Goal: Task Accomplishment & Management: Use online tool/utility

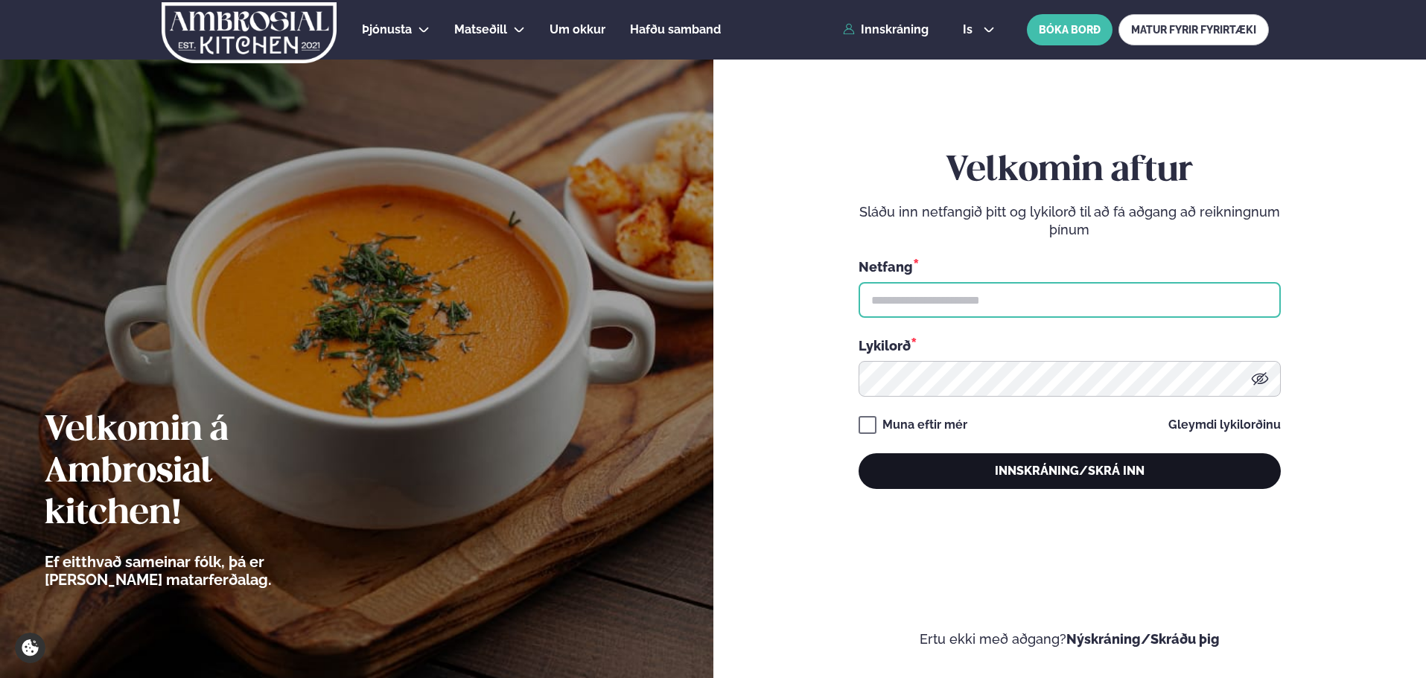
type input "**********"
click at [1112, 474] on button "Innskráning/Skrá inn" at bounding box center [1069, 471] width 422 height 36
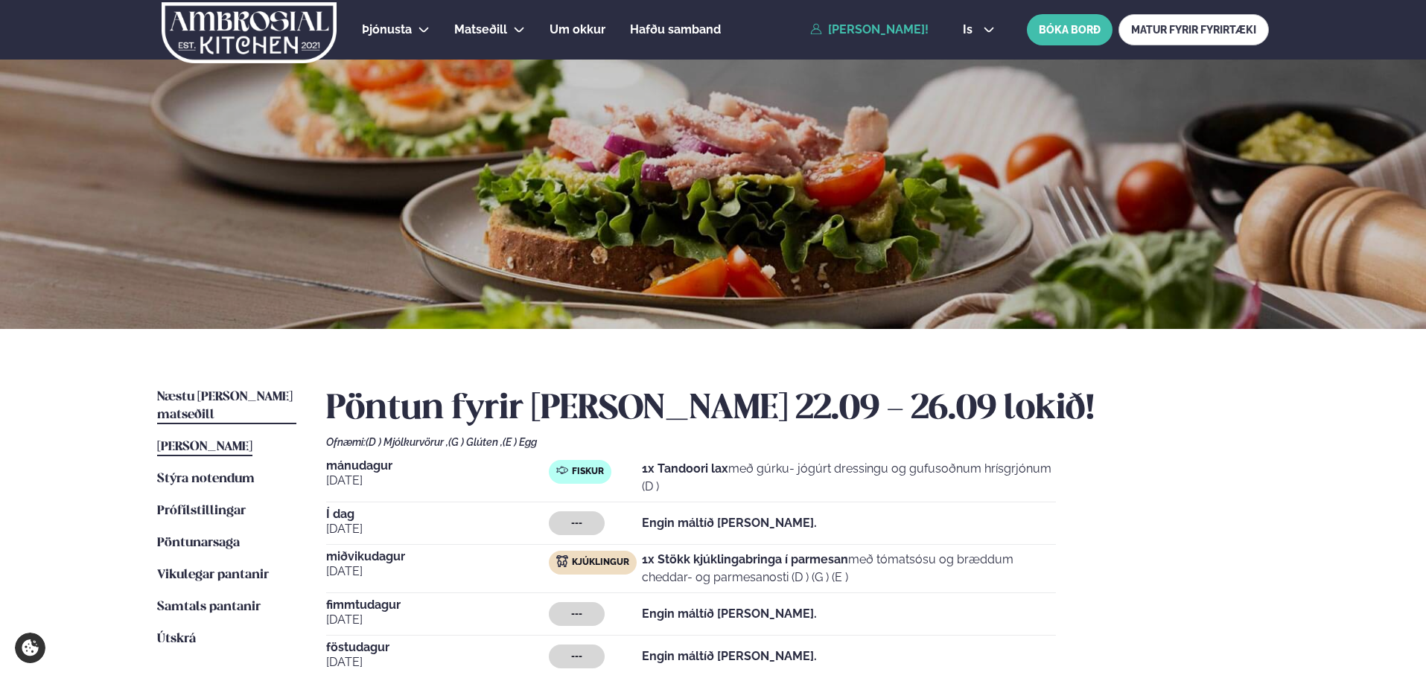
click at [226, 394] on span "Næstu [PERSON_NAME] matseðill" at bounding box center [224, 406] width 135 height 31
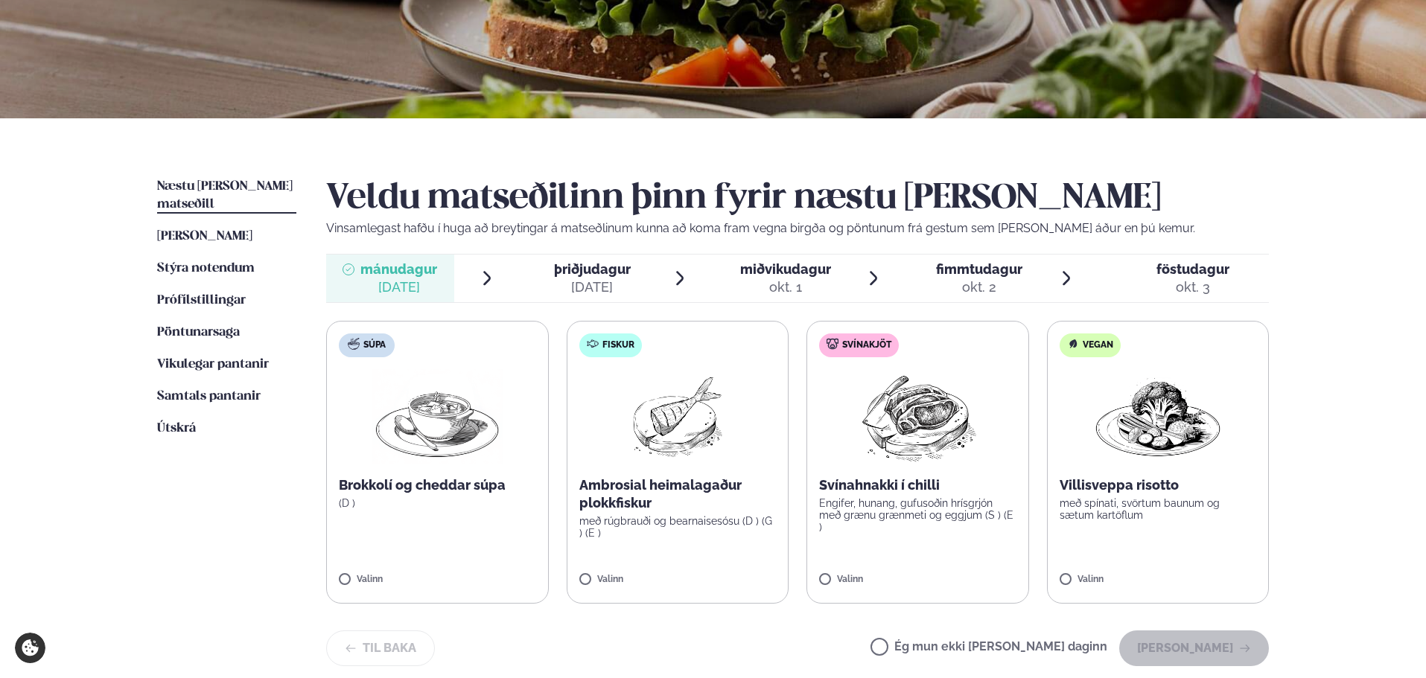
scroll to position [298, 0]
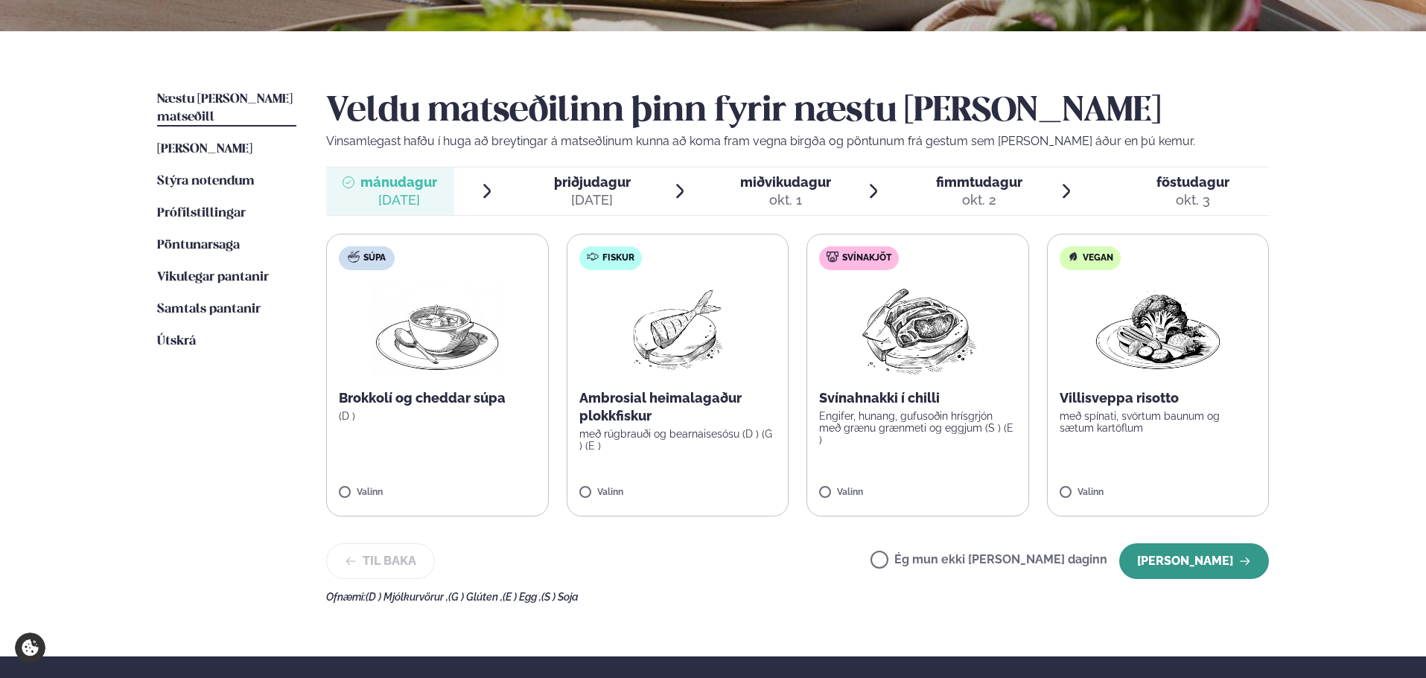
click at [1206, 553] on button "[PERSON_NAME]" at bounding box center [1194, 561] width 150 height 36
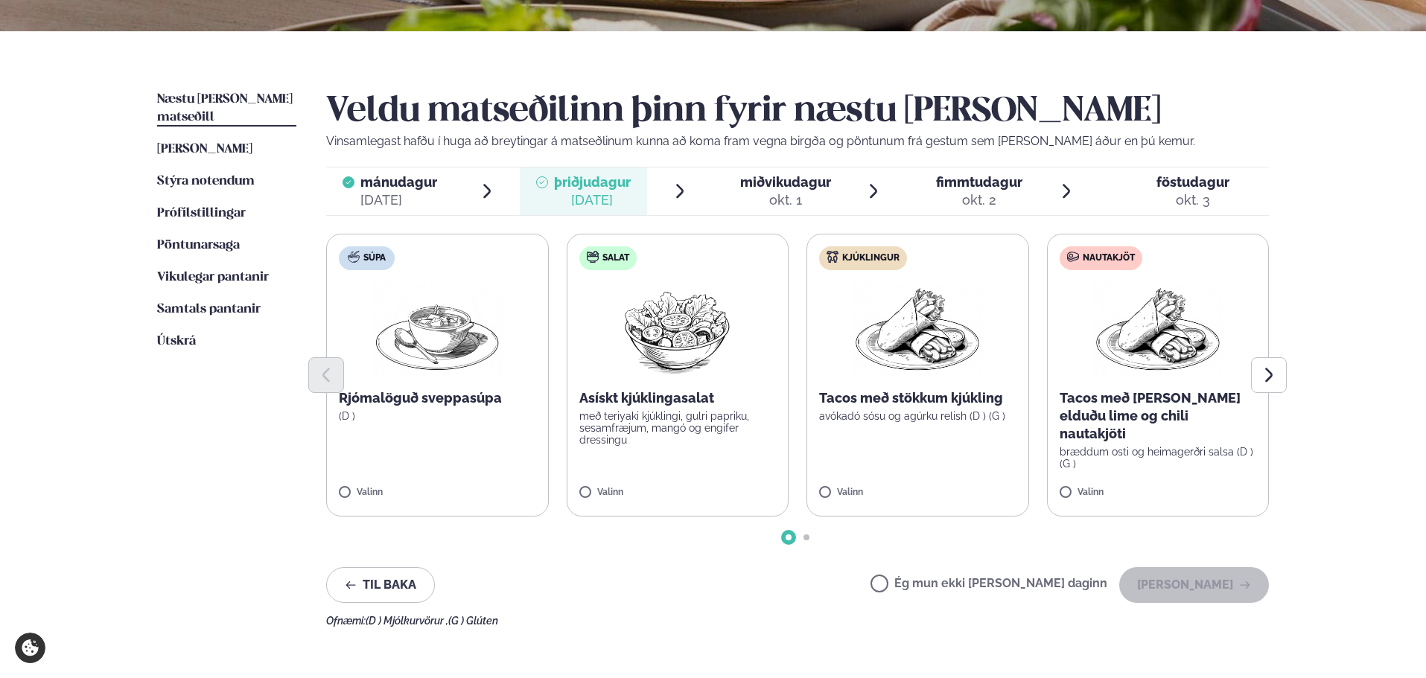
click at [767, 189] on span "miðvikudagur" at bounding box center [785, 182] width 91 height 16
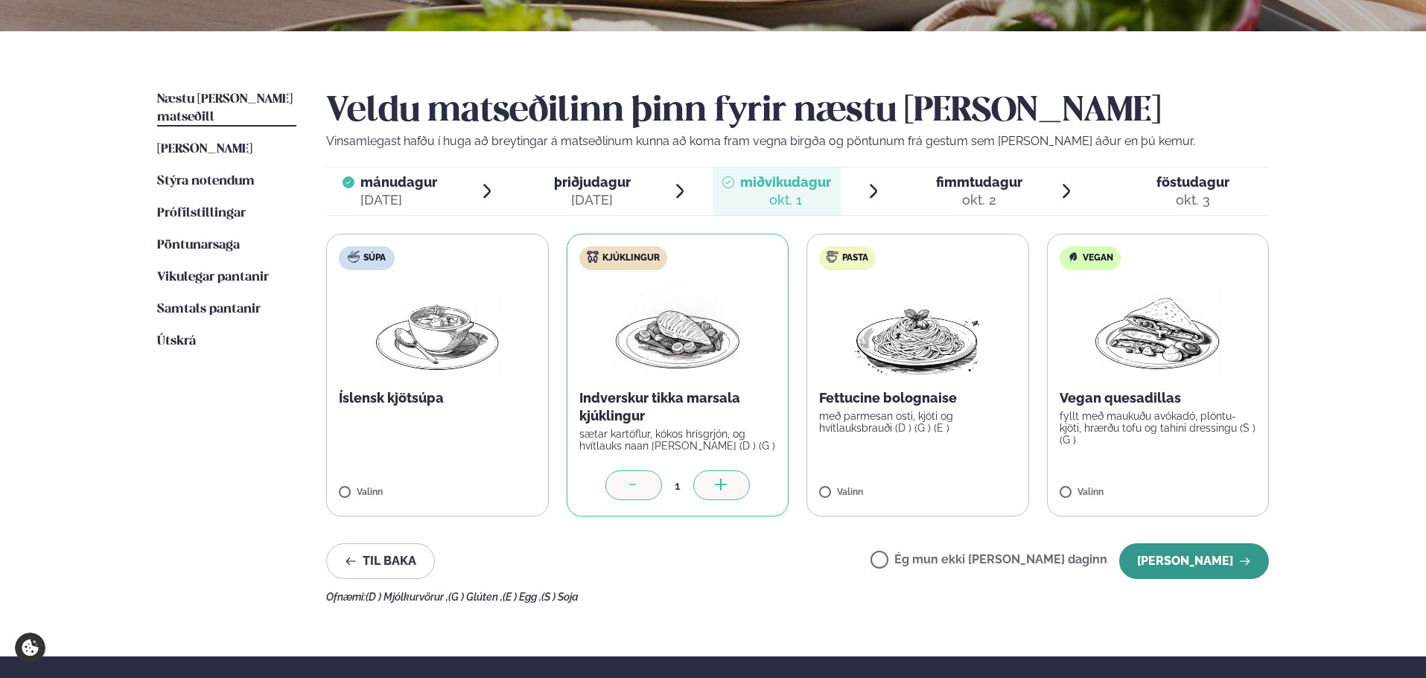
click at [1199, 545] on button "[PERSON_NAME]" at bounding box center [1194, 561] width 150 height 36
